Goal: Information Seeking & Learning: Learn about a topic

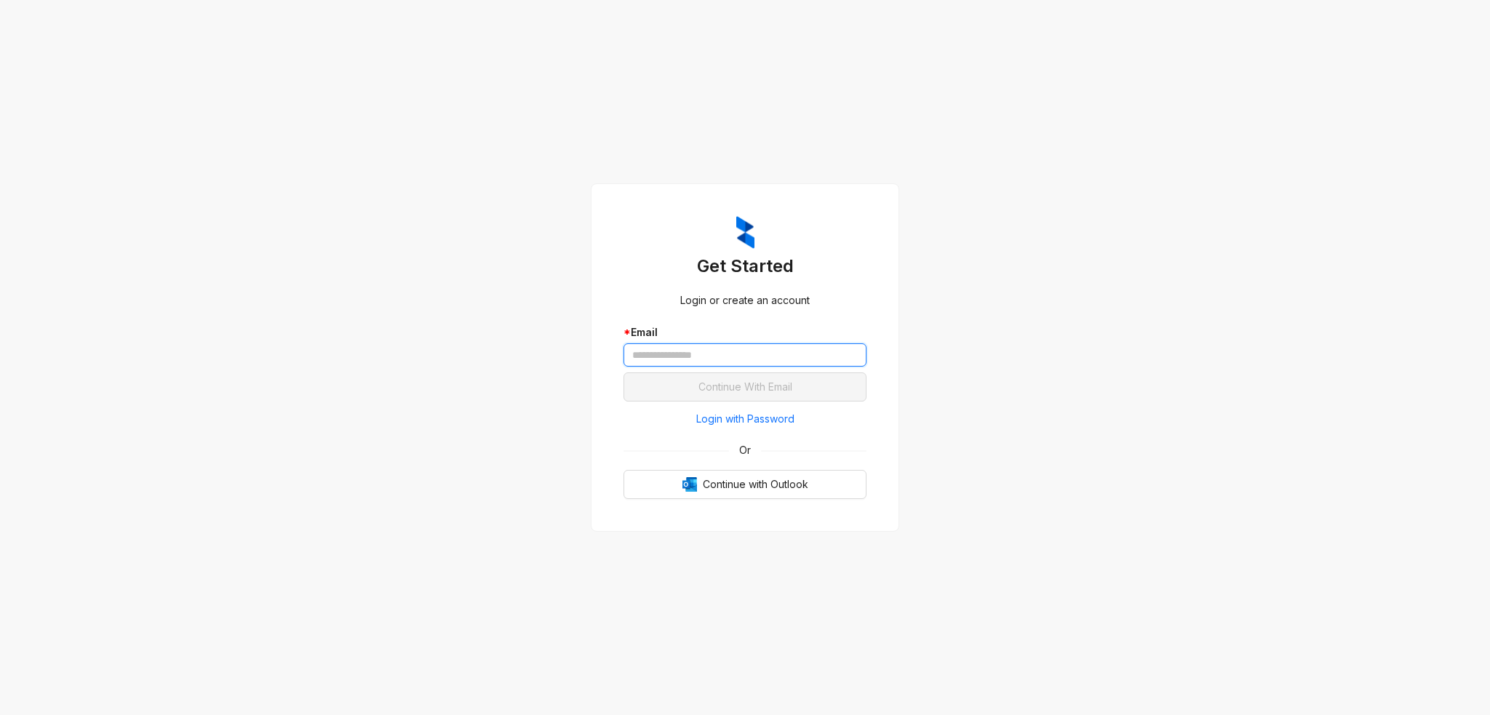
click at [715, 359] on input "text" at bounding box center [744, 354] width 243 height 23
click at [724, 356] on input "text" at bounding box center [744, 354] width 243 height 23
type input "**********"
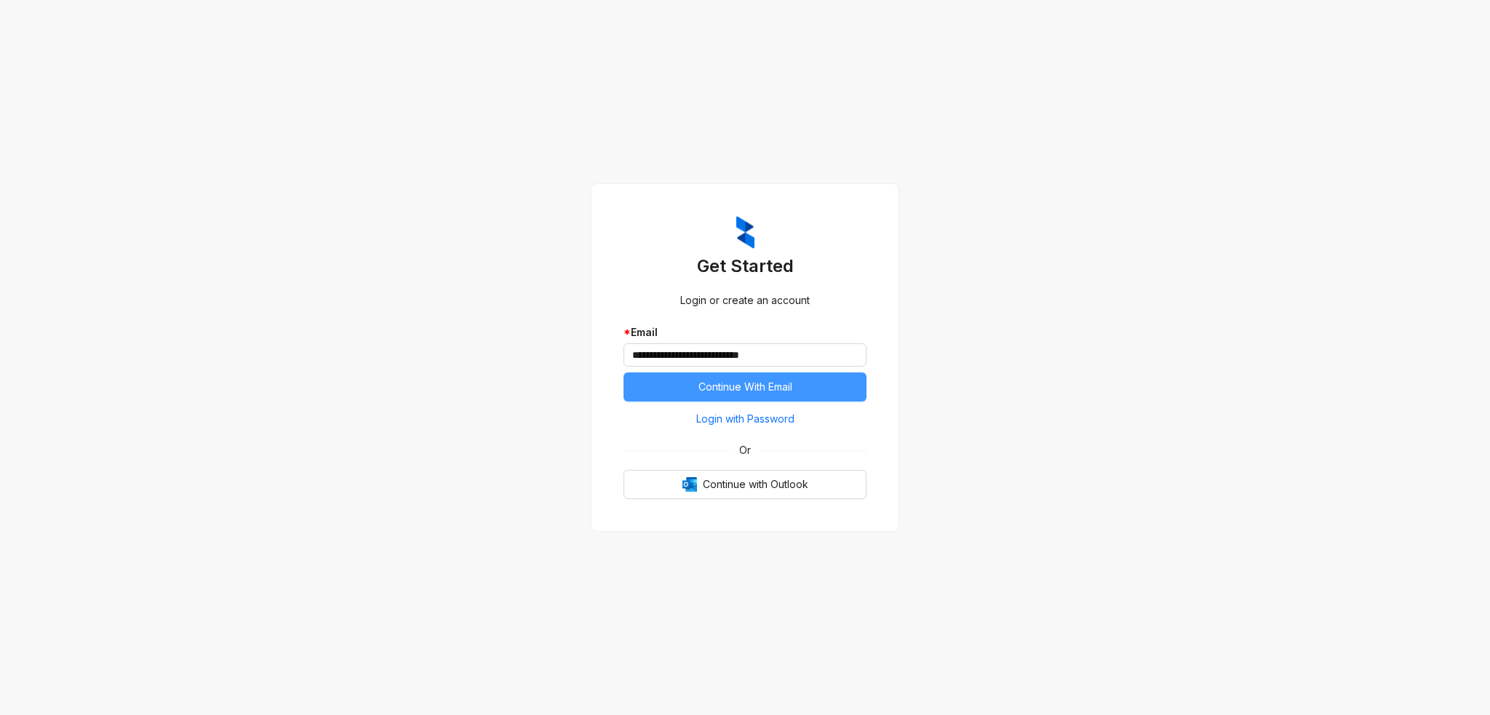
click at [751, 383] on span "Continue With Email" at bounding box center [745, 387] width 94 height 16
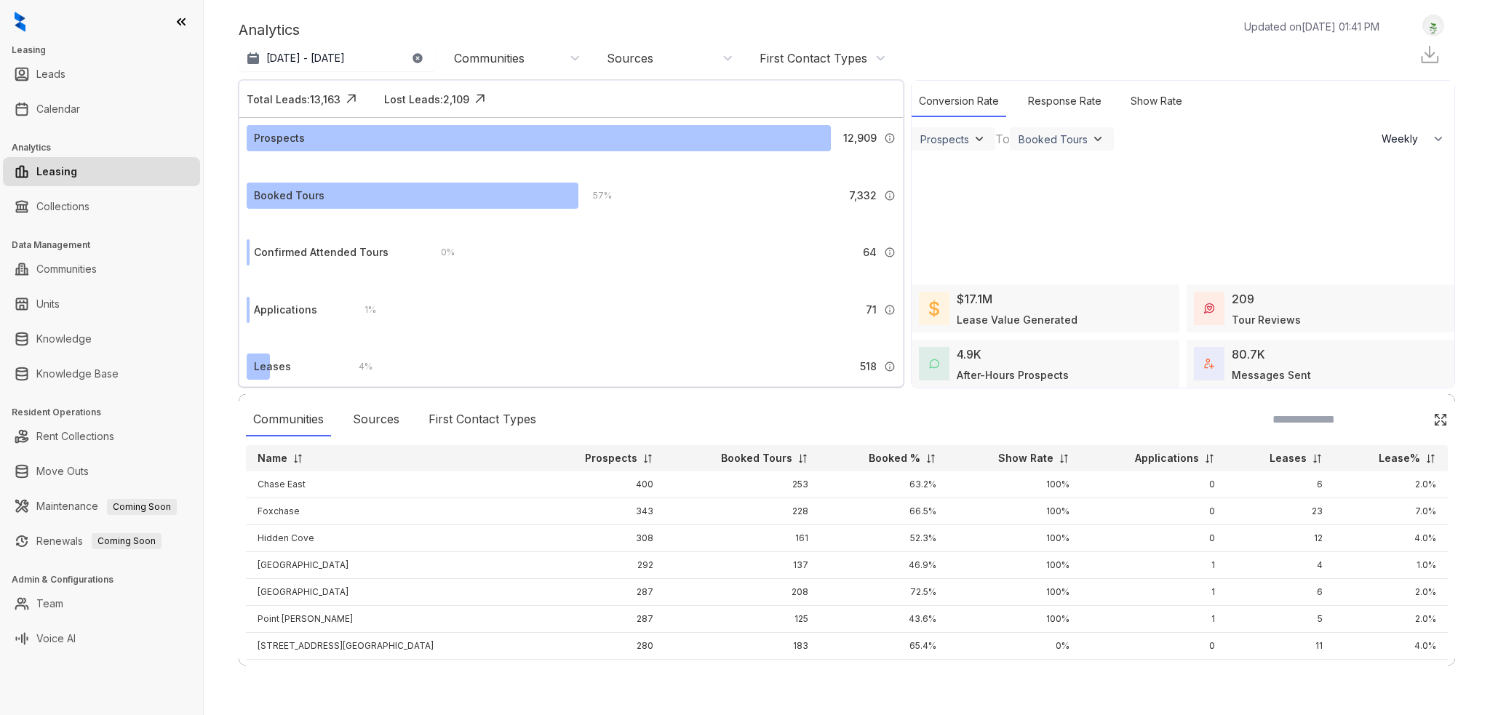
select select "******"
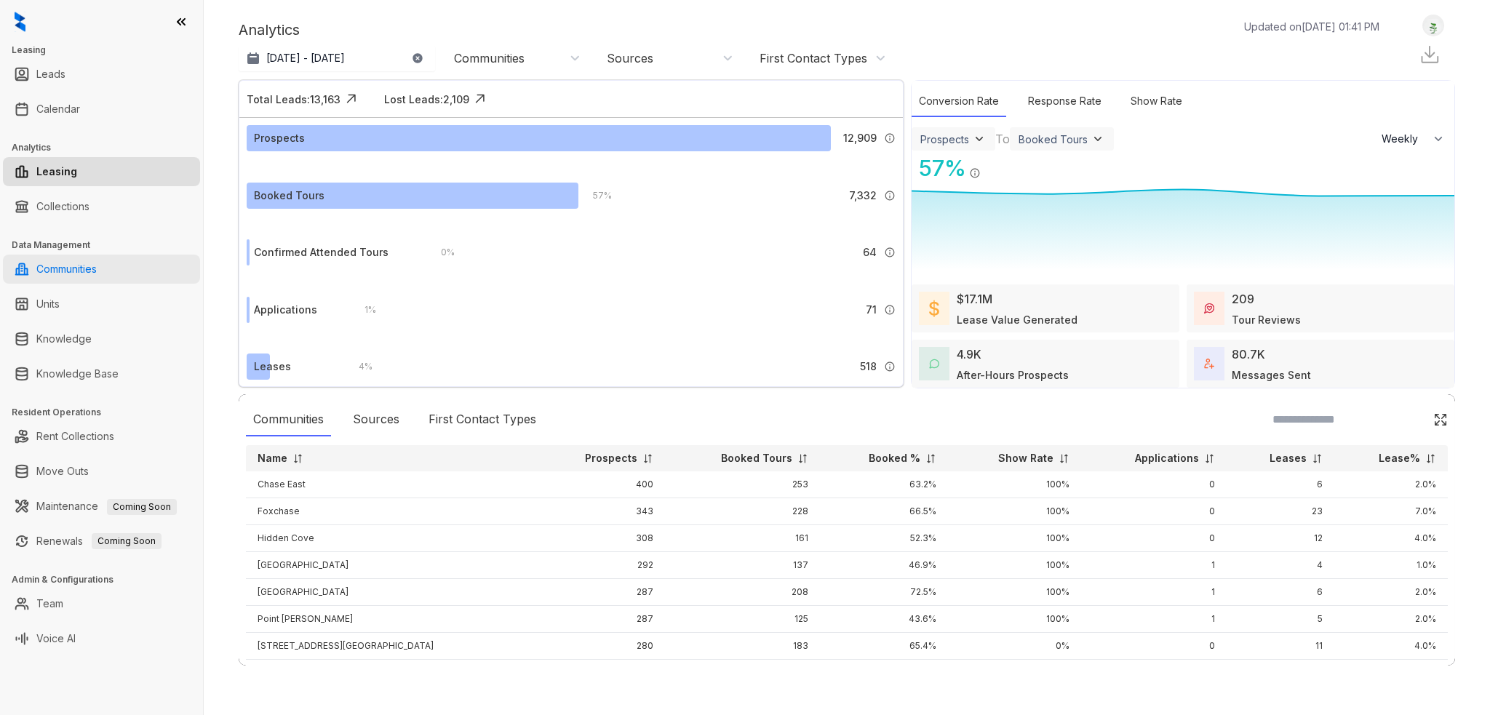
click at [97, 275] on link "Communities" at bounding box center [66, 269] width 60 height 29
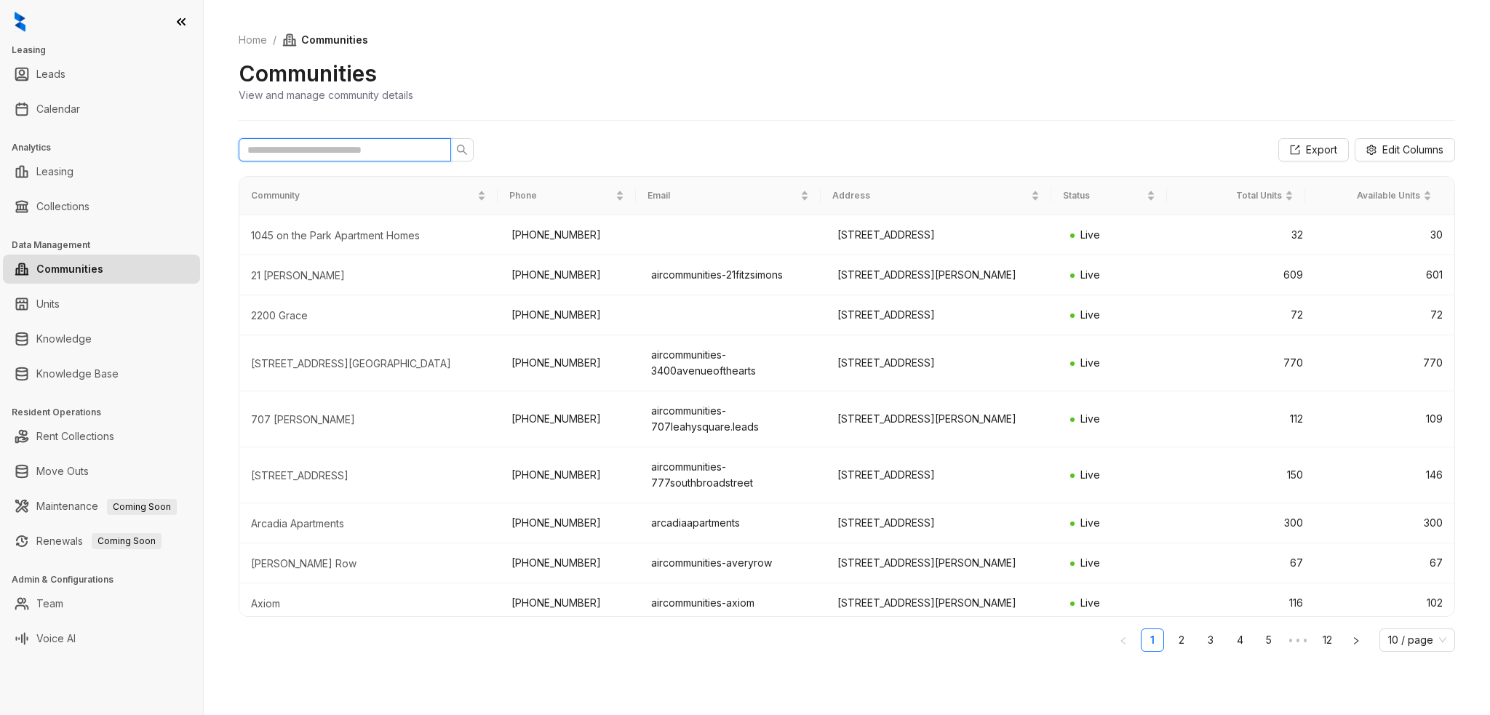
click at [306, 154] on input "text" at bounding box center [338, 150] width 183 height 16
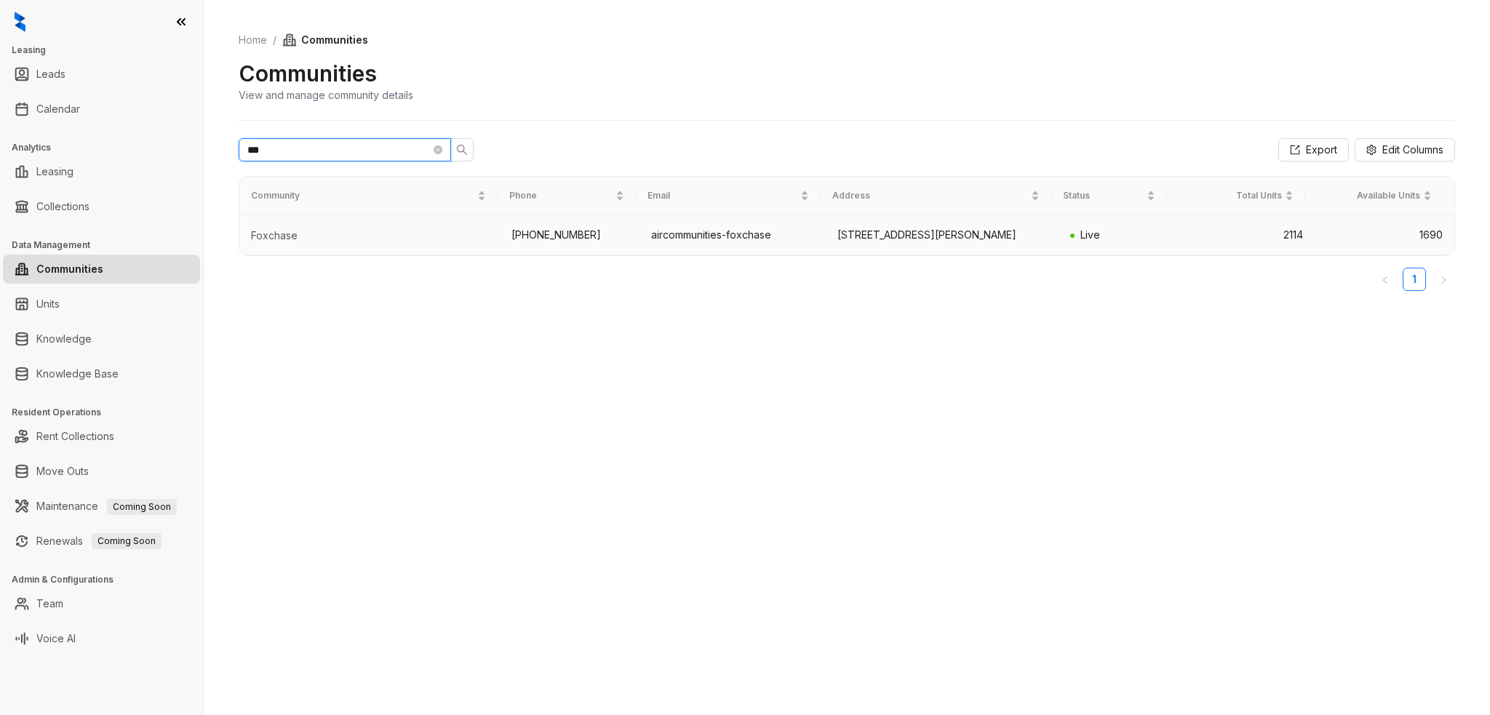
type input "***"
click at [279, 231] on td "Foxchase" at bounding box center [369, 235] width 260 height 40
click at [290, 243] on div "Foxchase" at bounding box center [369, 235] width 237 height 15
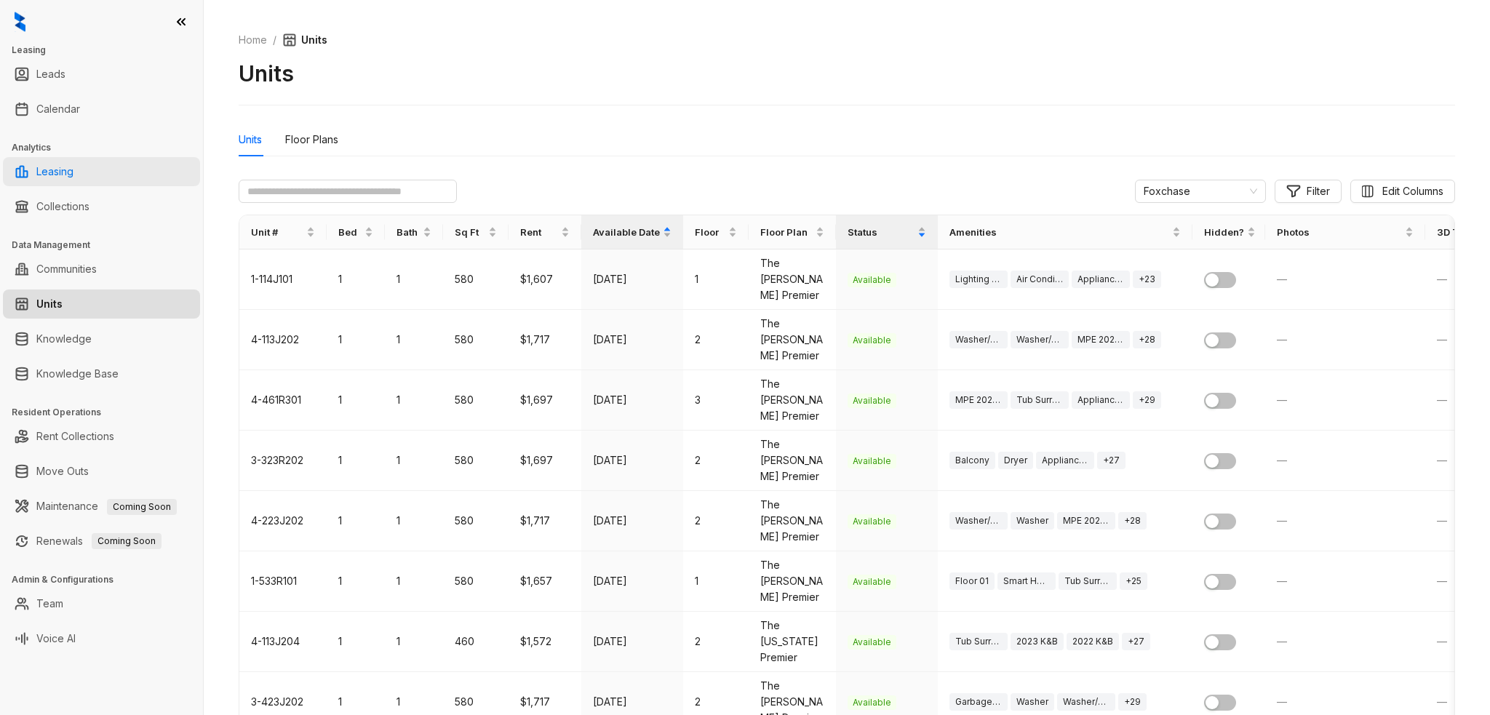
click at [68, 171] on link "Leasing" at bounding box center [54, 171] width 37 height 29
select select "******"
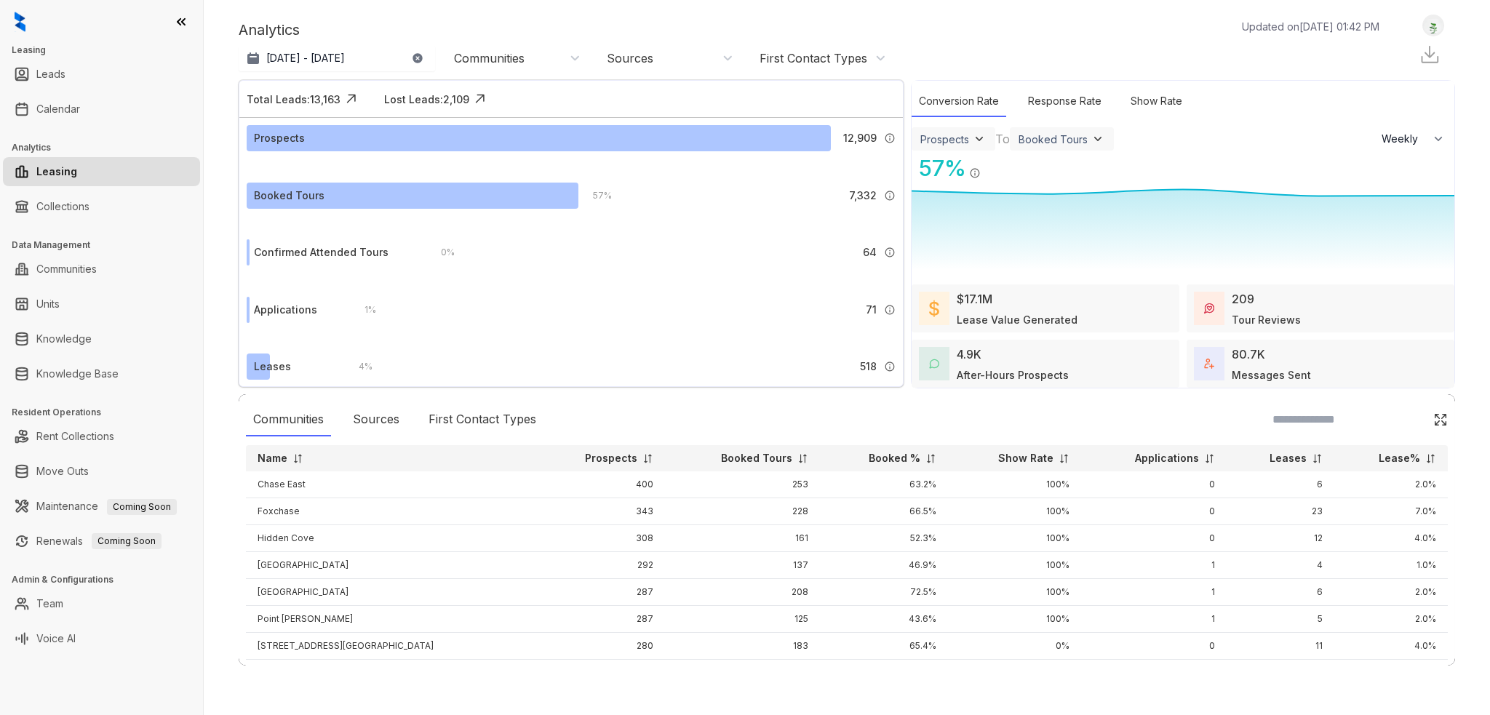
click at [298, 456] on img at bounding box center [297, 458] width 11 height 11
click at [297, 458] on img at bounding box center [297, 458] width 11 height 11
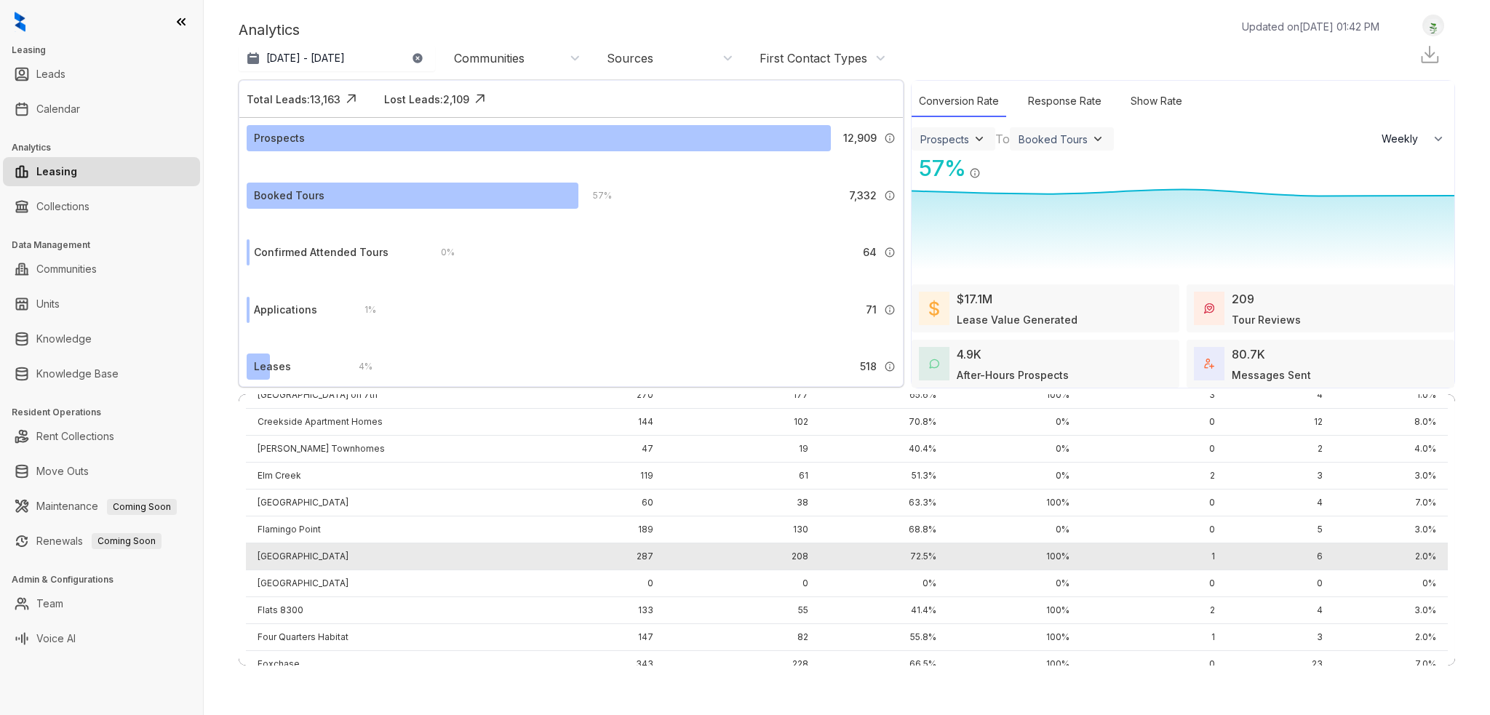
scroll to position [728, 0]
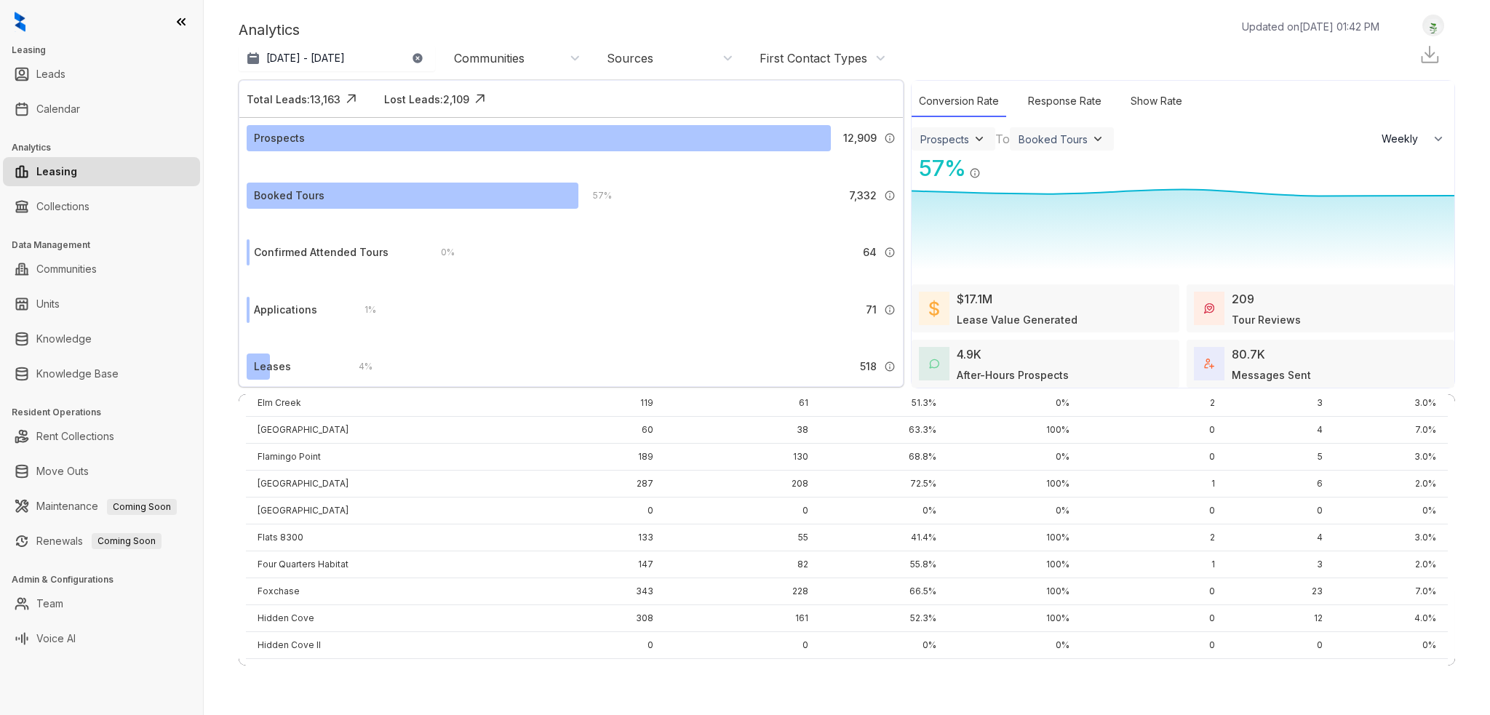
click at [303, 589] on td "Foxchase" at bounding box center [391, 591] width 290 height 27
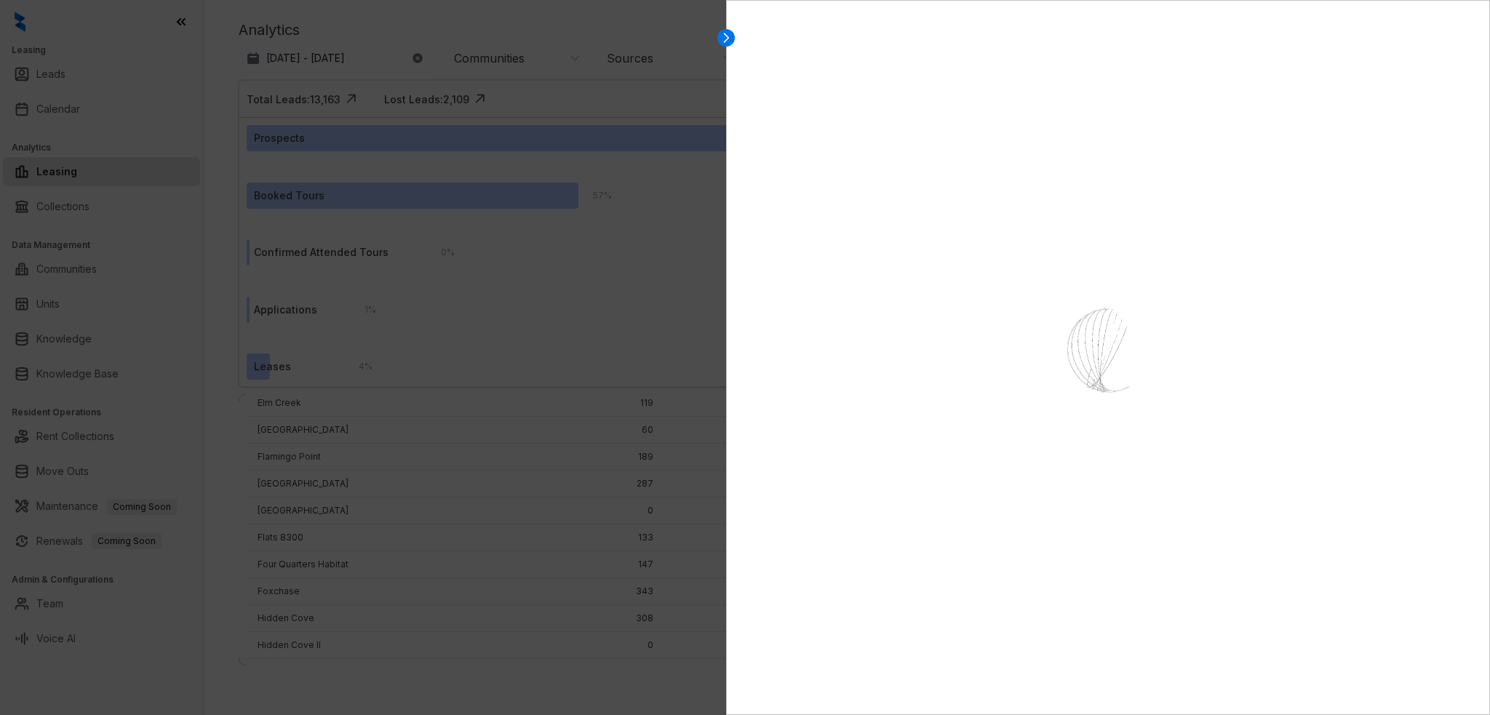
select select "******"
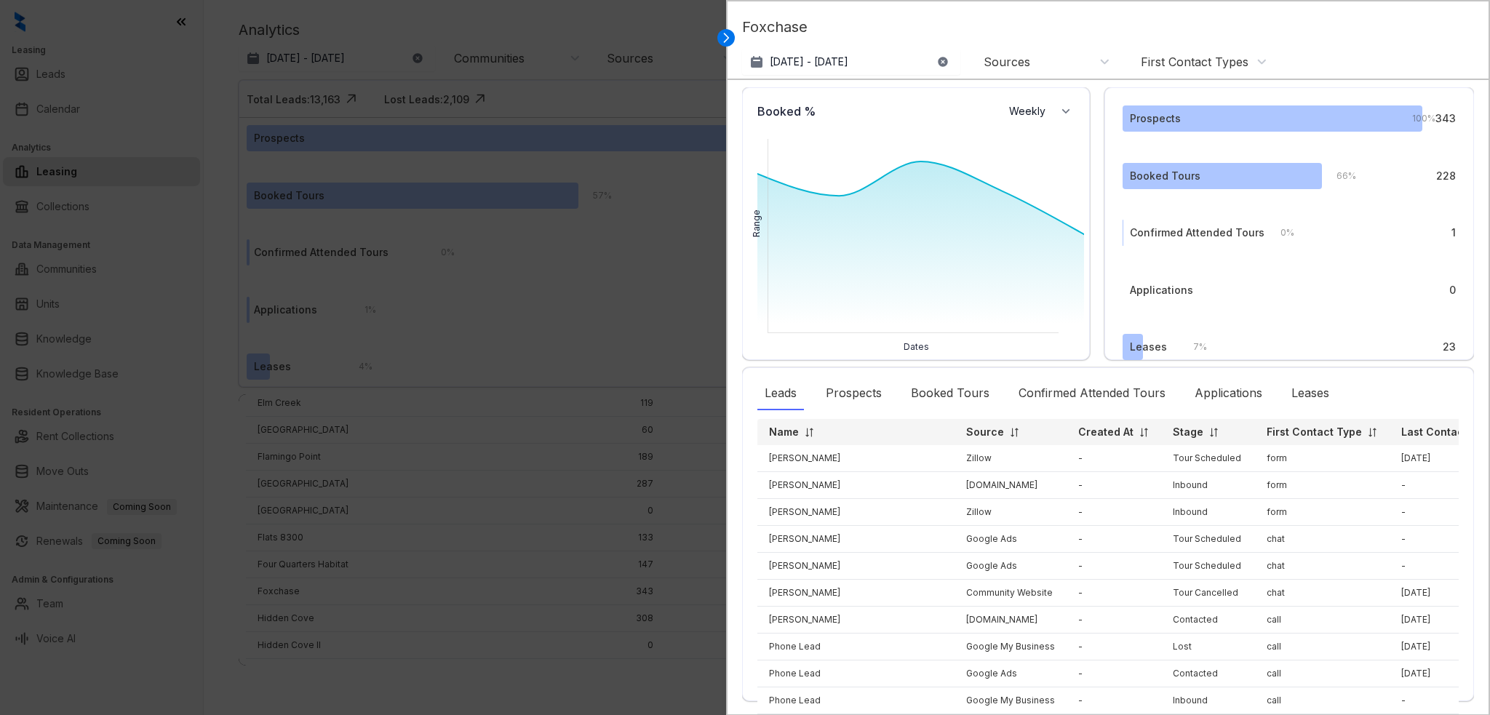
click at [1208, 427] on img at bounding box center [1213, 432] width 11 height 11
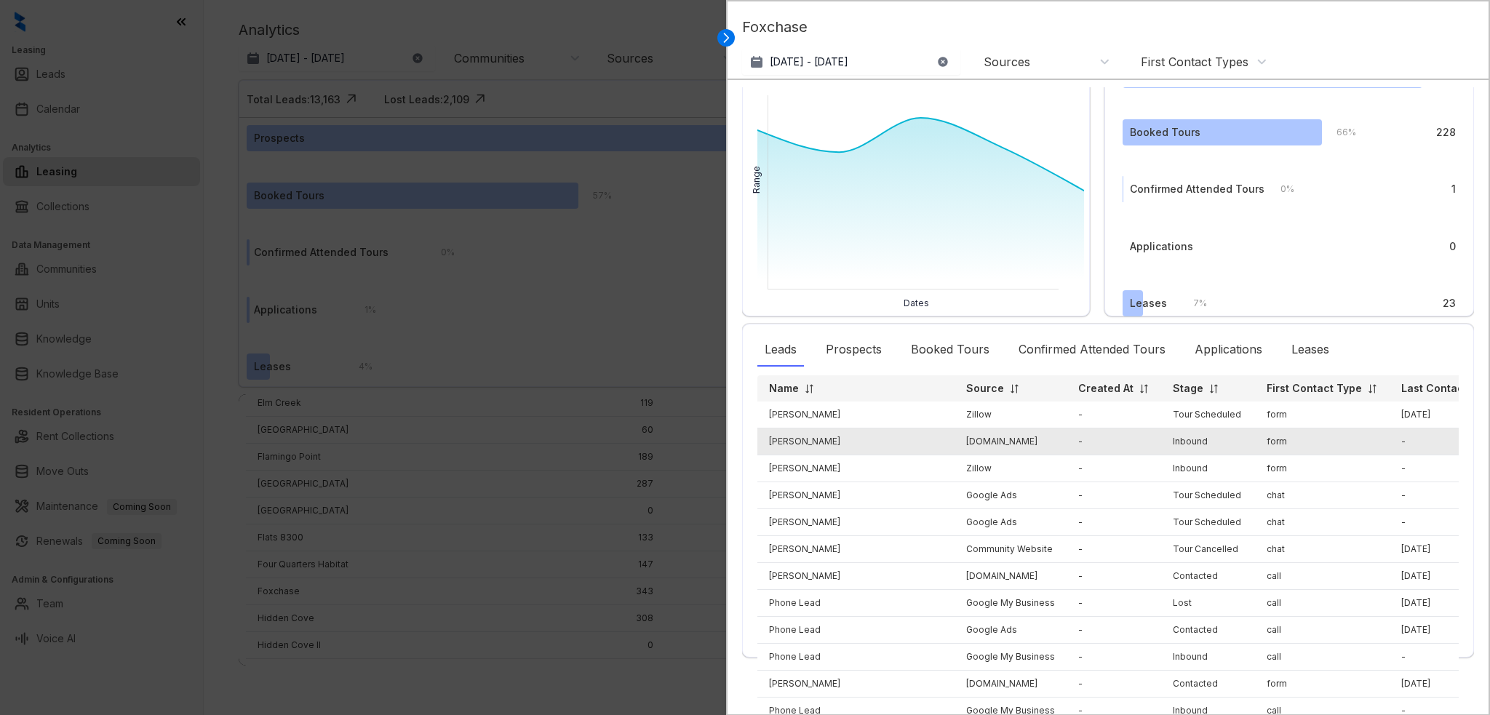
scroll to position [0, 0]
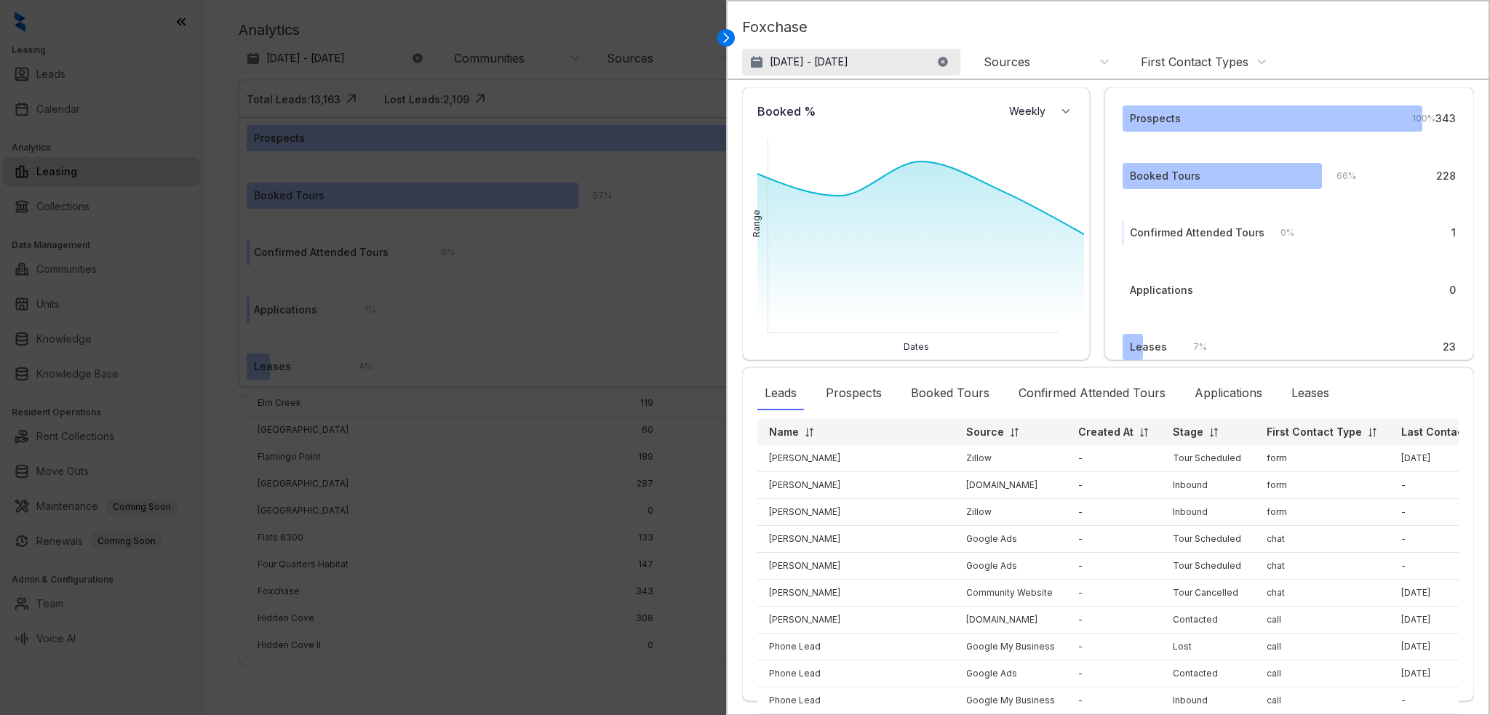
click at [848, 67] on p "[DATE] - [DATE]" at bounding box center [809, 62] width 79 height 15
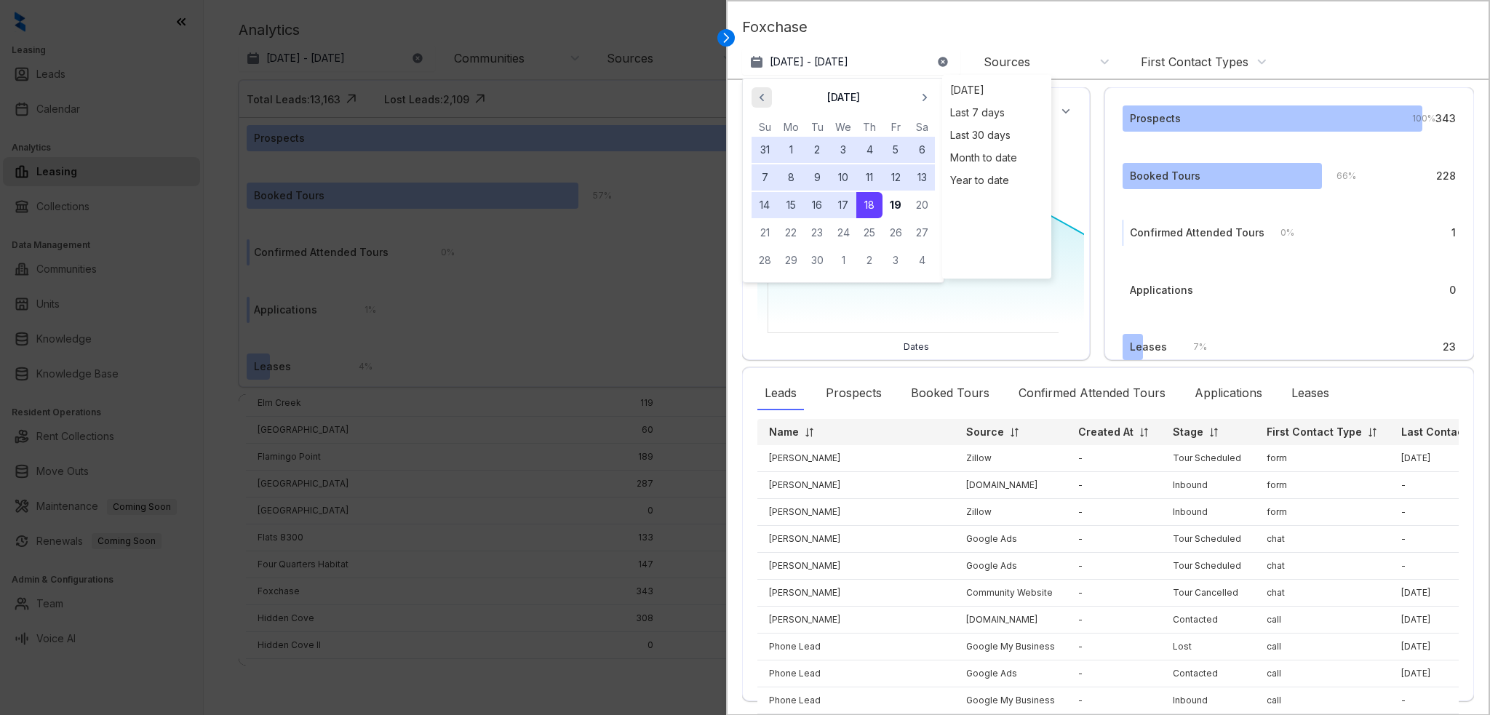
click at [762, 90] on icon "button" at bounding box center [761, 97] width 15 height 15
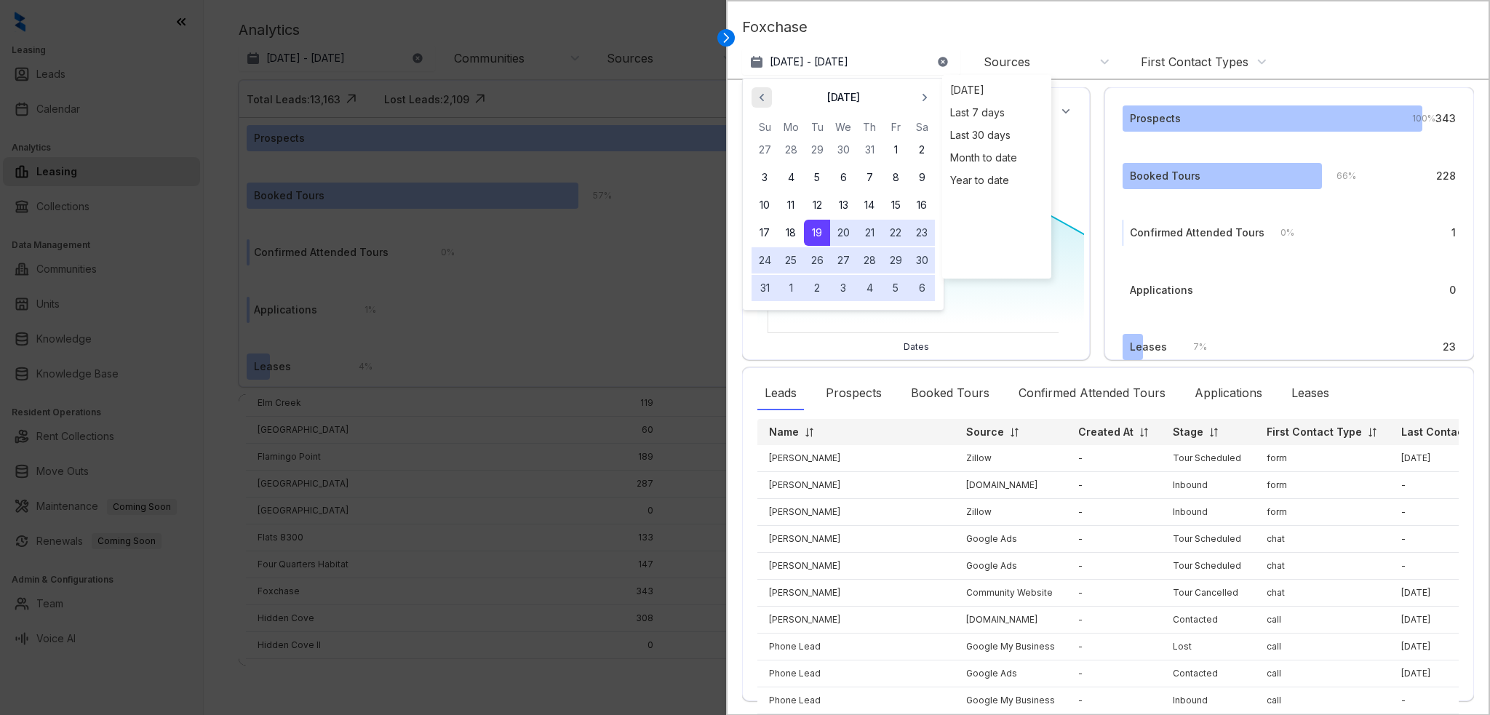
click at [763, 92] on icon "button" at bounding box center [761, 97] width 15 height 15
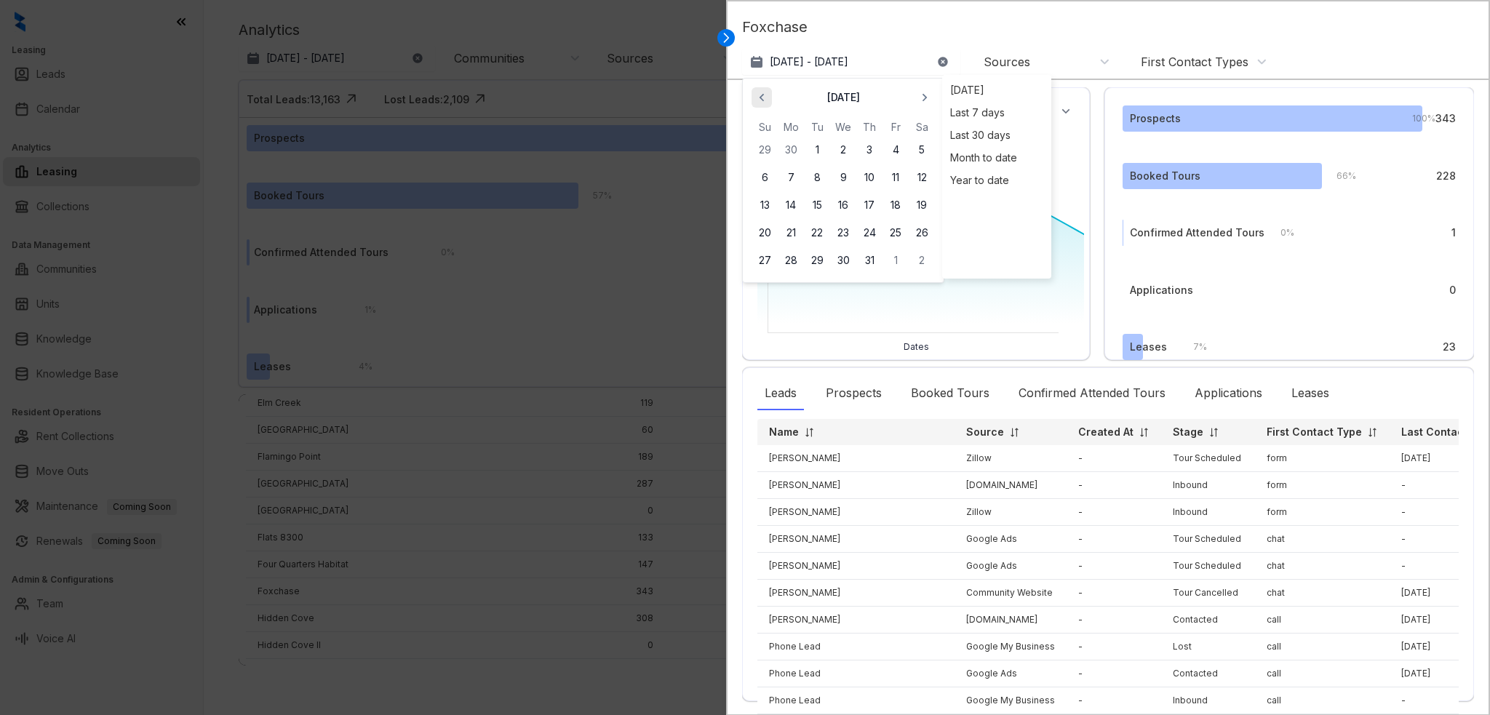
click at [760, 92] on span "button" at bounding box center [761, 97] width 23 height 23
click at [761, 89] on span "button" at bounding box center [761, 97] width 23 height 23
click at [761, 90] on icon "button" at bounding box center [761, 97] width 15 height 15
click at [819, 148] on button "1" at bounding box center [817, 150] width 26 height 26
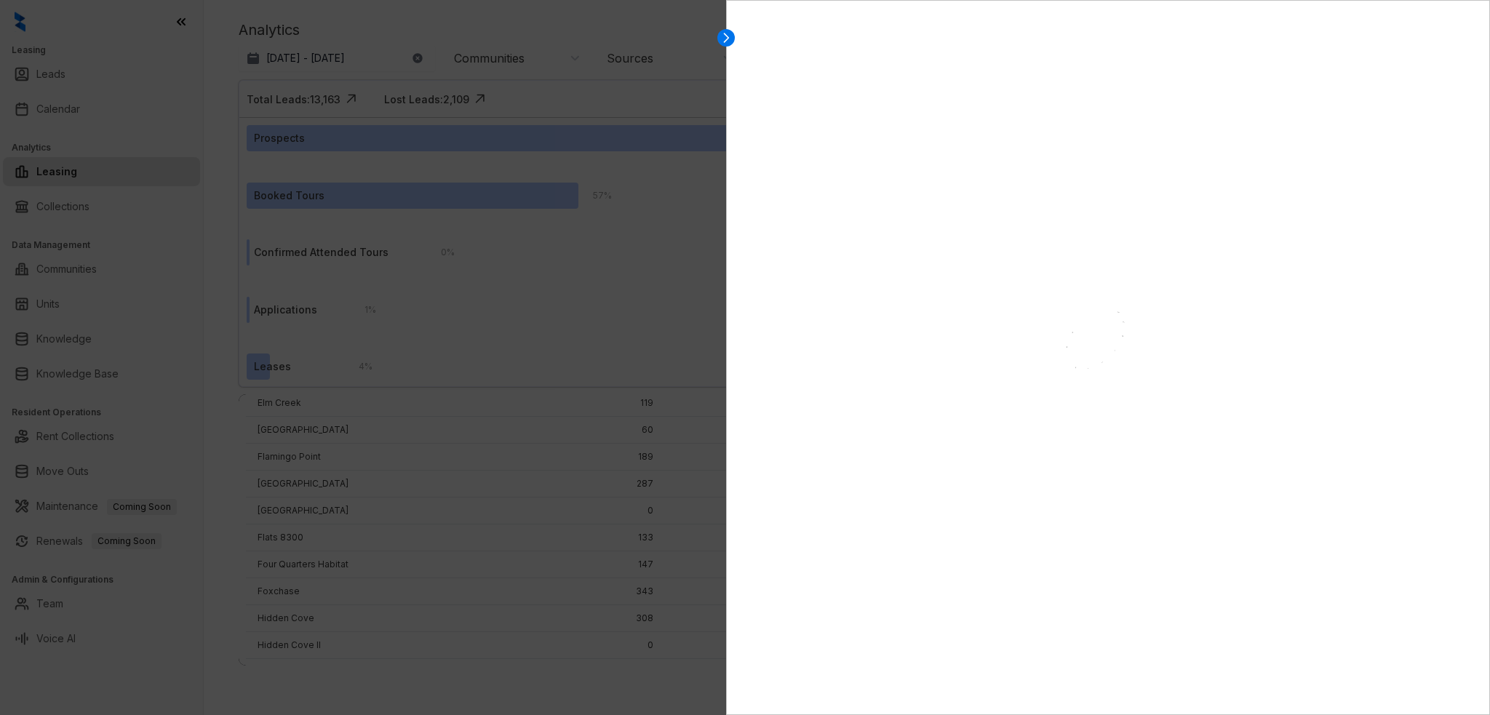
select select "******"
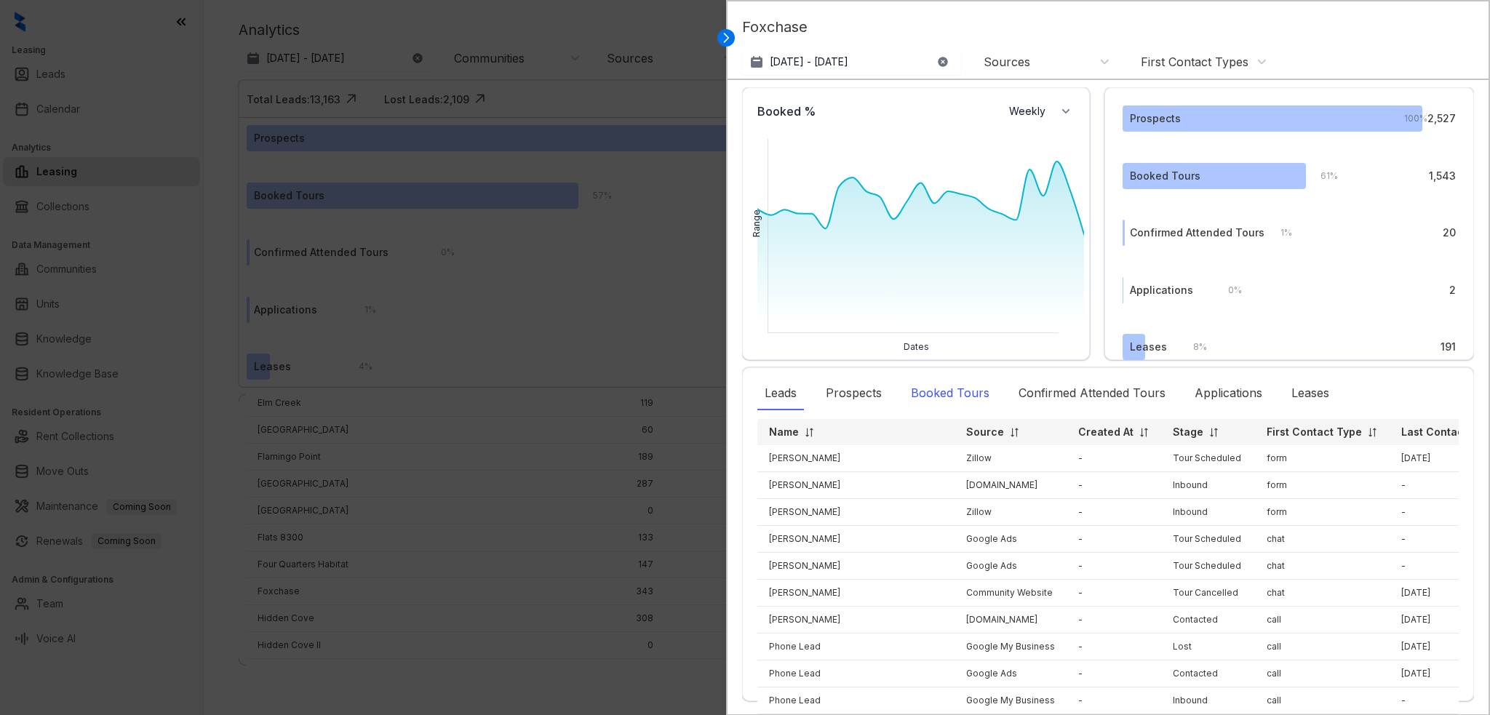
click at [963, 392] on div "Booked Tours" at bounding box center [950, 393] width 93 height 33
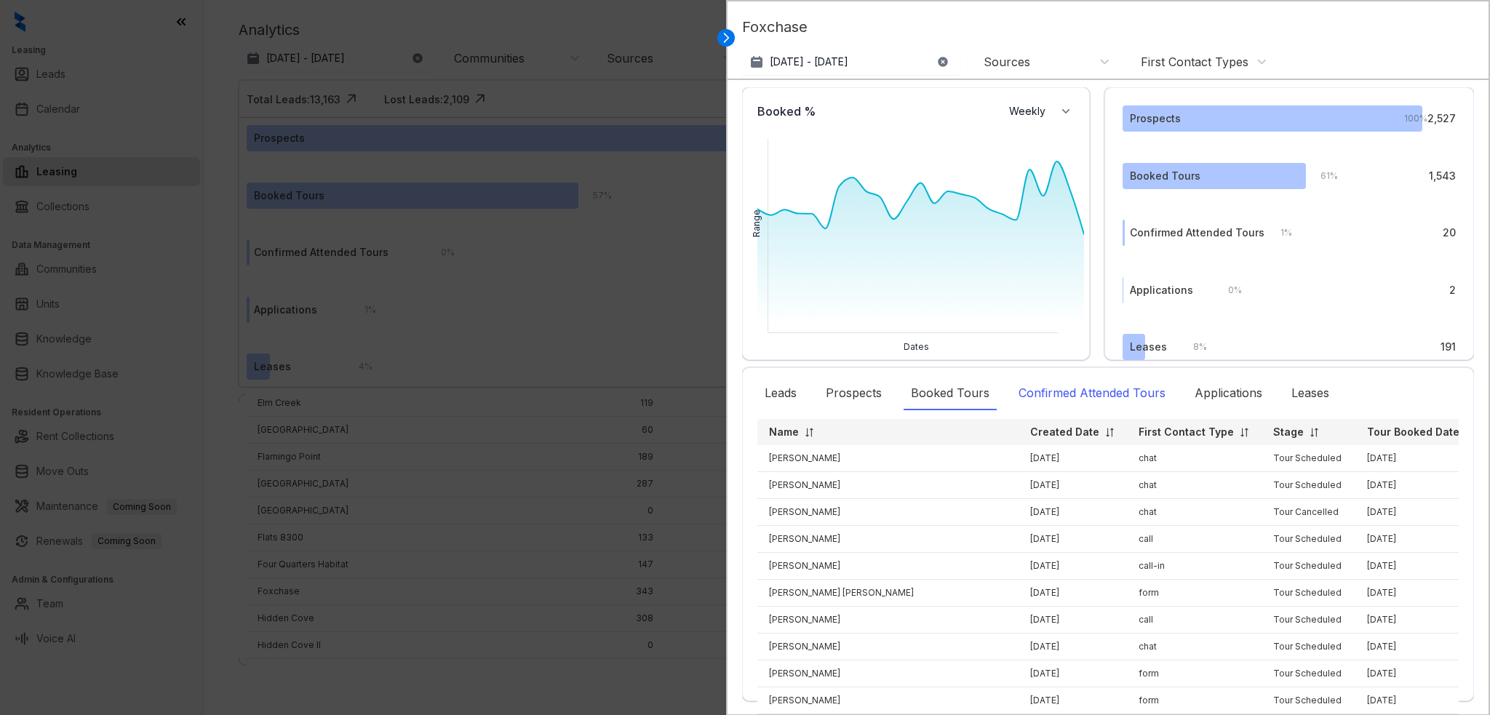
click at [1060, 386] on div "Confirmed Attended Tours" at bounding box center [1092, 393] width 162 height 33
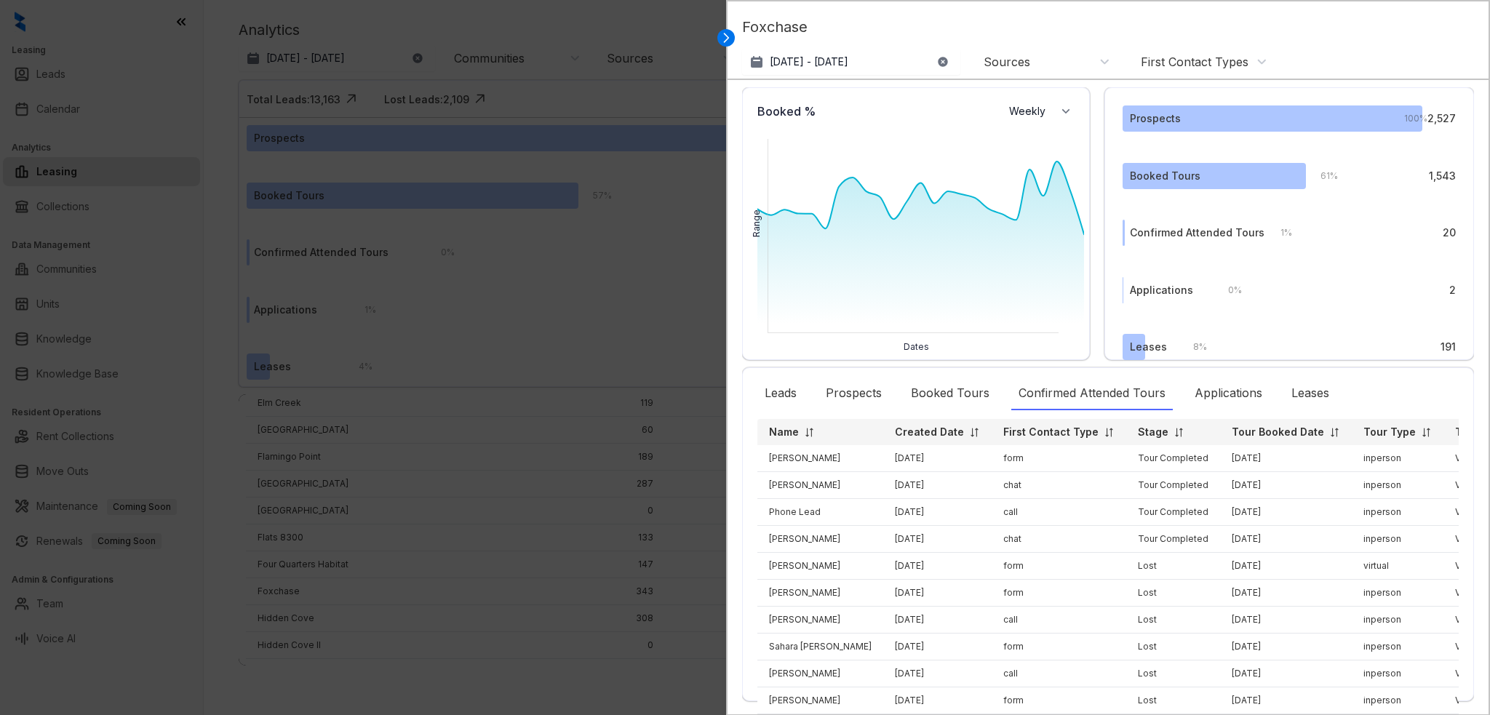
click at [1257, 59] on div "First Contact Types" at bounding box center [1204, 62] width 127 height 16
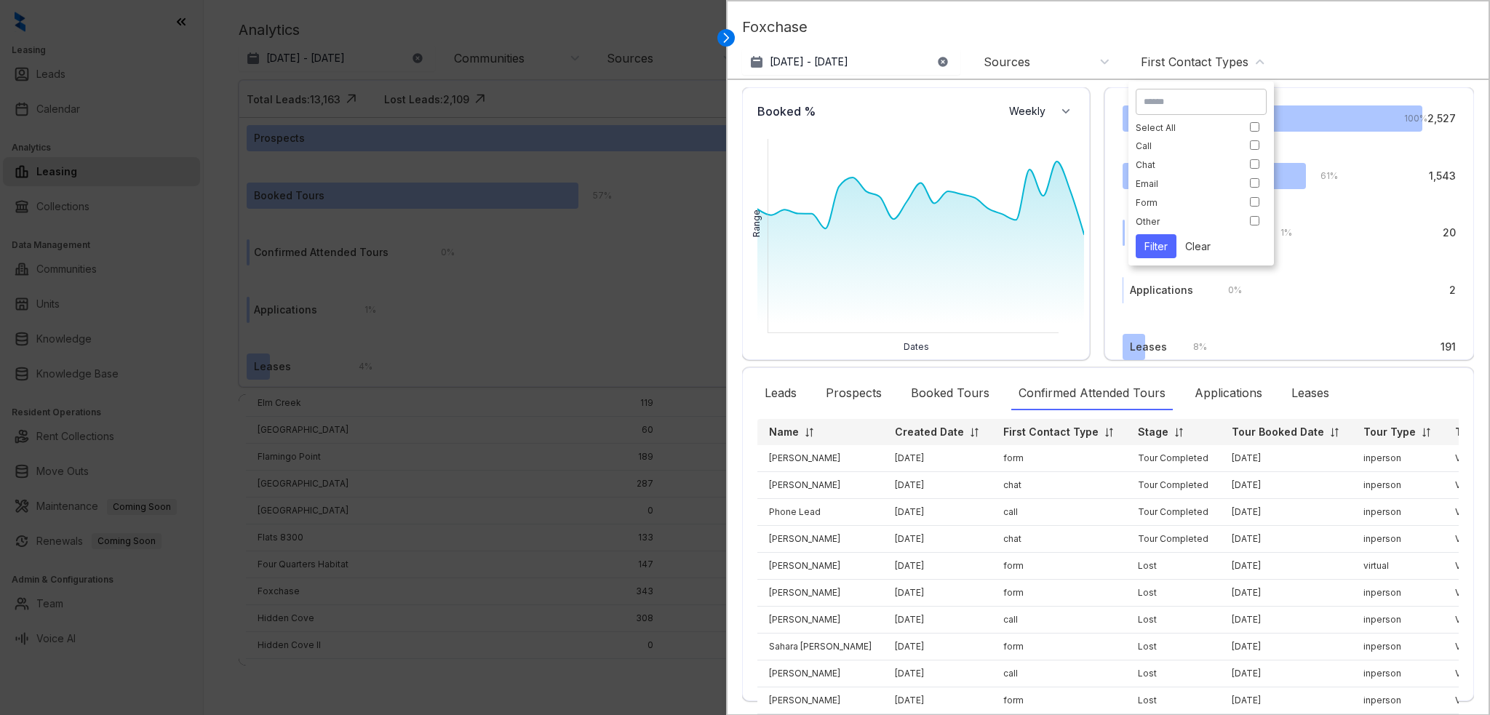
click at [1257, 60] on div "First Contact Types" at bounding box center [1204, 62] width 127 height 16
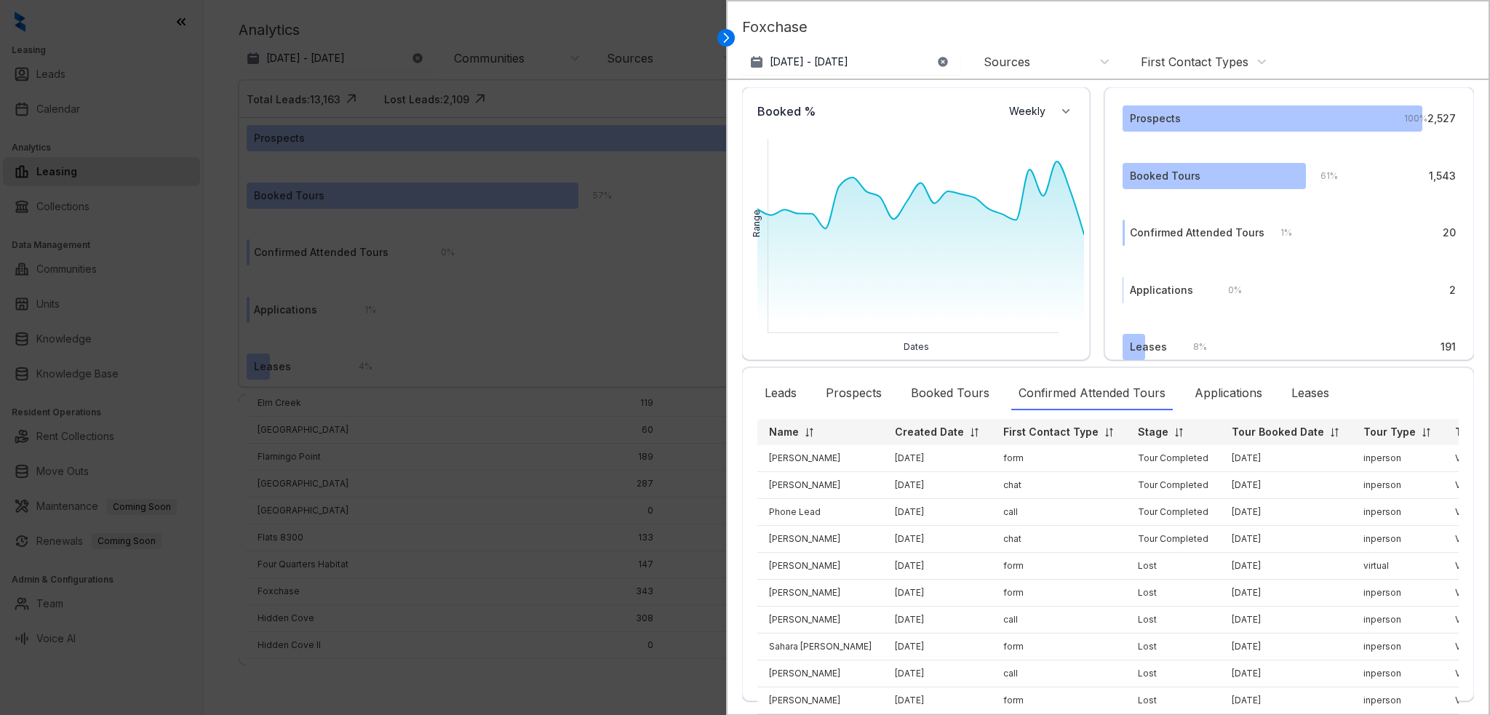
click at [1096, 57] on div "Sources" at bounding box center [1047, 62] width 127 height 16
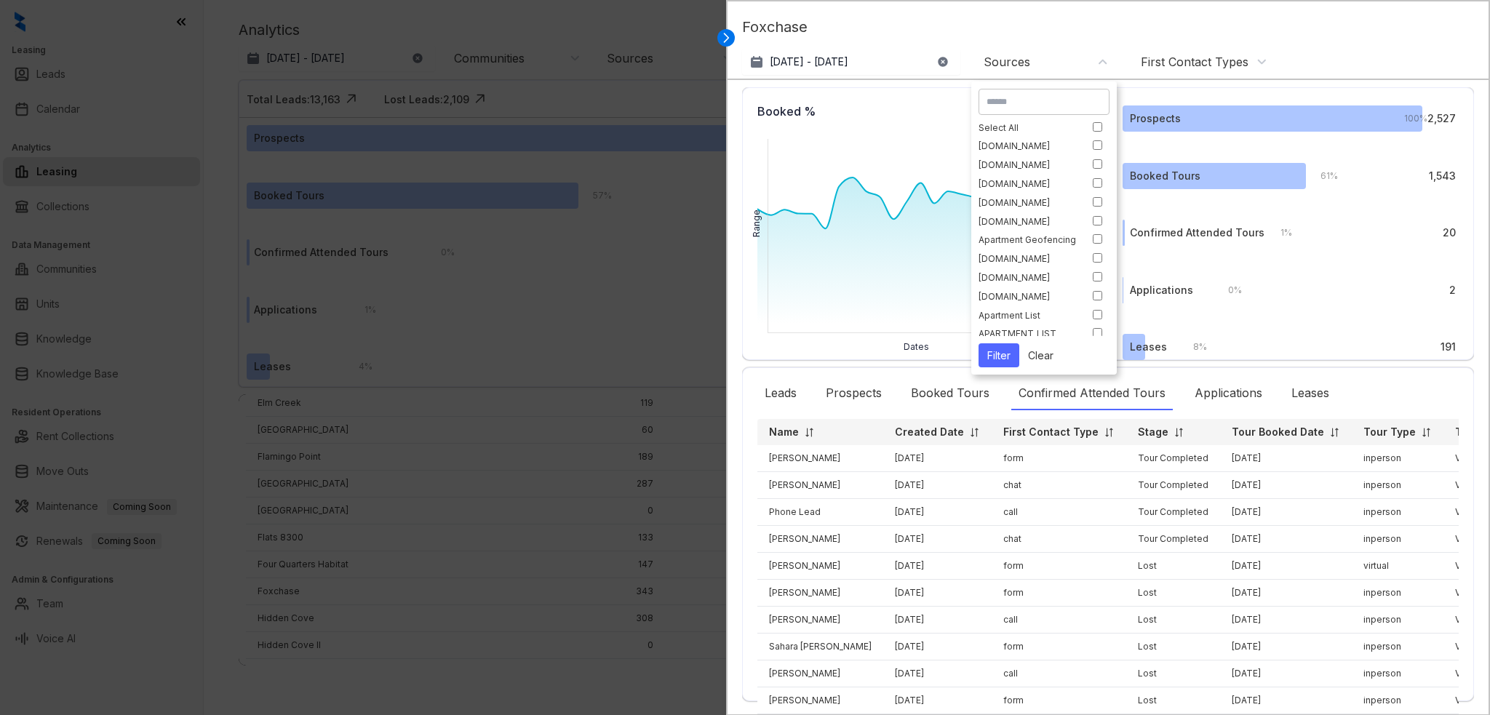
click at [1097, 57] on div "Sources" at bounding box center [1047, 62] width 127 height 16
